Goal: Complete application form

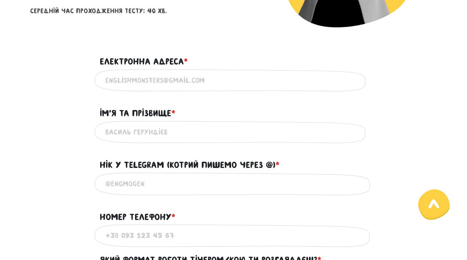
scroll to position [182, 0]
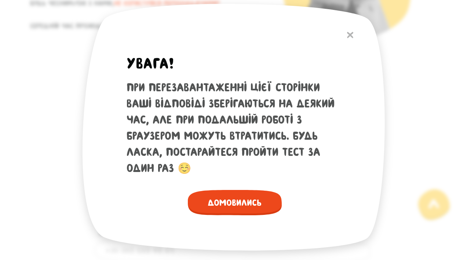
click at [232, 207] on span "Домовились" at bounding box center [235, 202] width 94 height 25
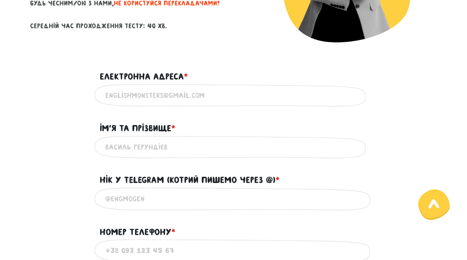
paste input "[EMAIL_ADDRESS][DOMAIN_NAME]"
type input "[EMAIL_ADDRESS][DOMAIN_NAME]"
type input "{"
type input "х"
type input "[PERSON_NAME]"
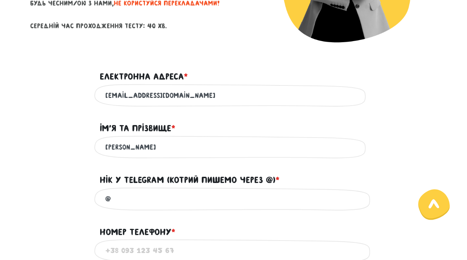
click at [141, 198] on input "@" at bounding box center [233, 199] width 257 height 17
paste input "ichristine"
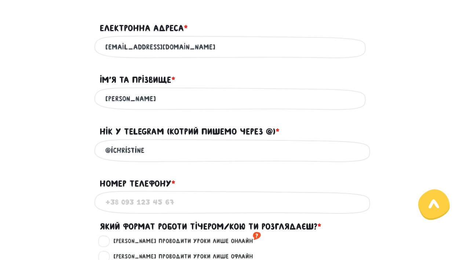
scroll to position [257, 0]
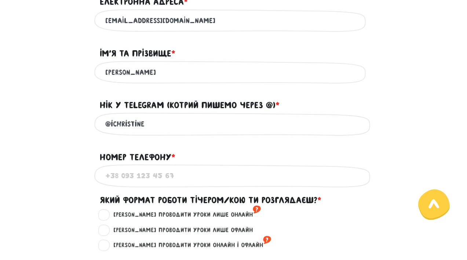
type input "@ichristine"
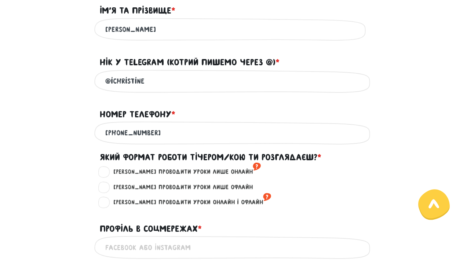
scroll to position [311, 0]
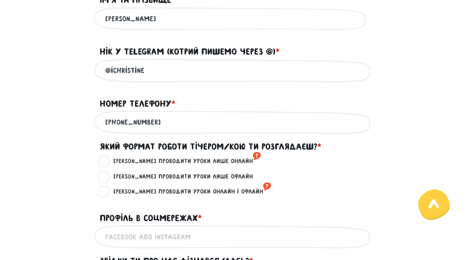
type input "[PHONE_NUMBER]"
click at [107, 163] on label "[PERSON_NAME] проводити уроки лише онлайн ?" at bounding box center [184, 162] width 154 height 10
click at [102, 163] on input "[PERSON_NAME] проводити уроки лише онлайн ?" at bounding box center [105, 160] width 6 height 7
radio input "true"
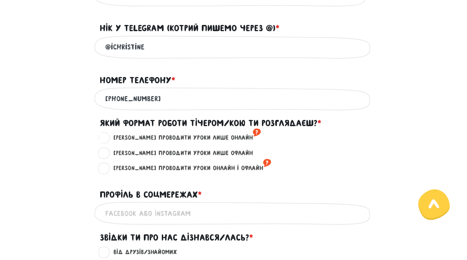
scroll to position [367, 0]
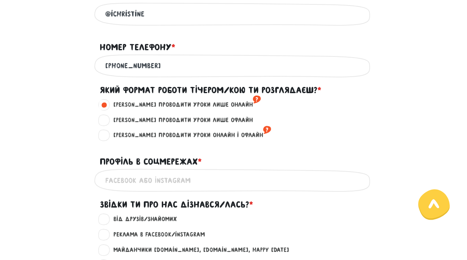
click at [113, 176] on input "Профіль в соцмережах * ?" at bounding box center [233, 180] width 257 height 17
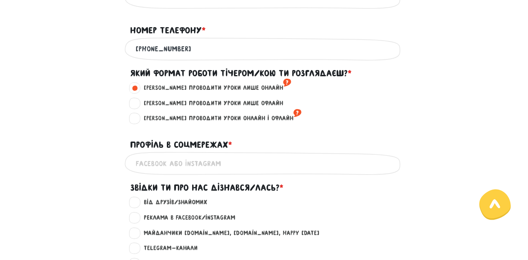
scroll to position [464, 0]
